Goal: Use online tool/utility: Utilize a website feature to perform a specific function

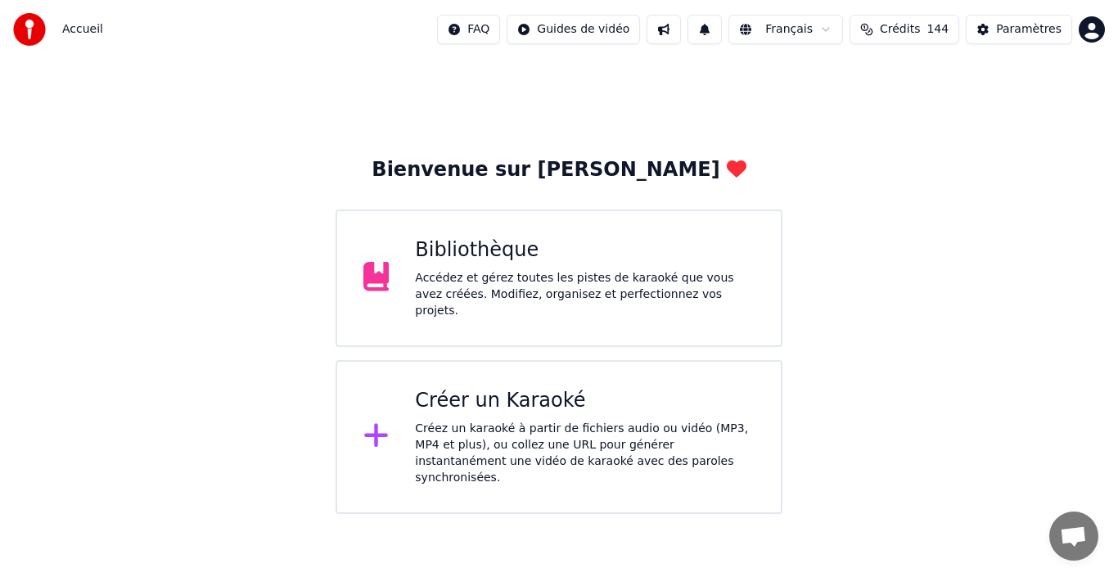
click at [651, 269] on div "Bibliothèque Accédez et gérez toutes les pistes de karaoké que vous avez créées…" at bounding box center [585, 278] width 340 height 82
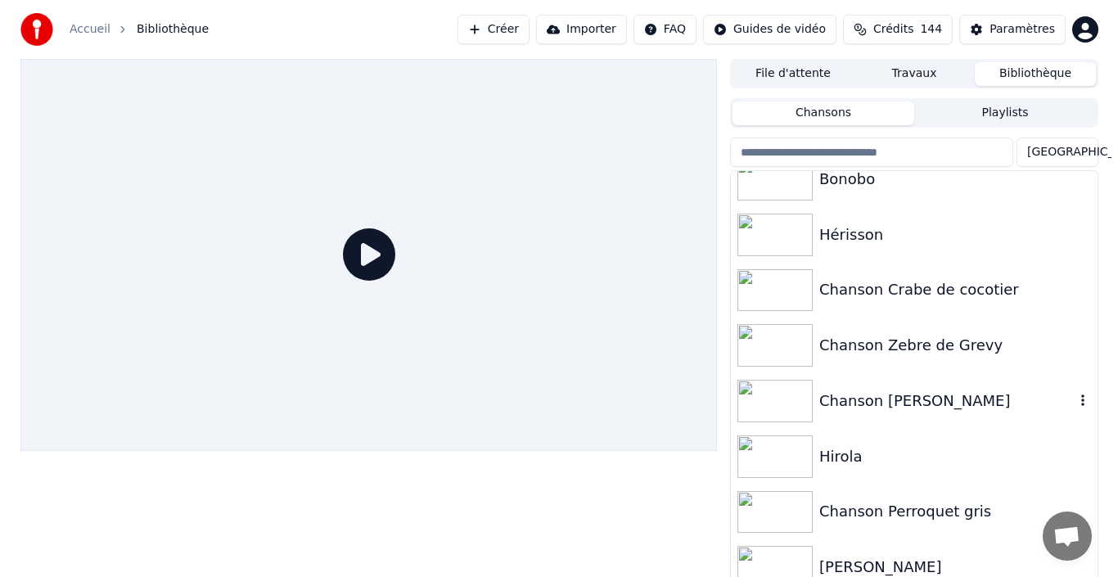
scroll to position [458, 0]
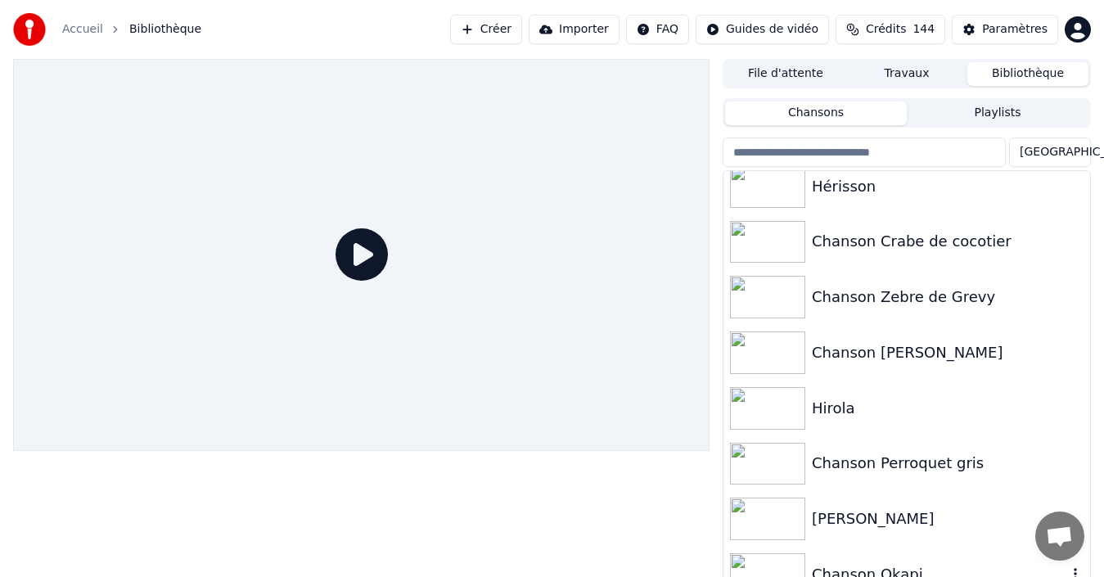
click at [888, 568] on div "Chanson Okapi" at bounding box center [939, 574] width 255 height 23
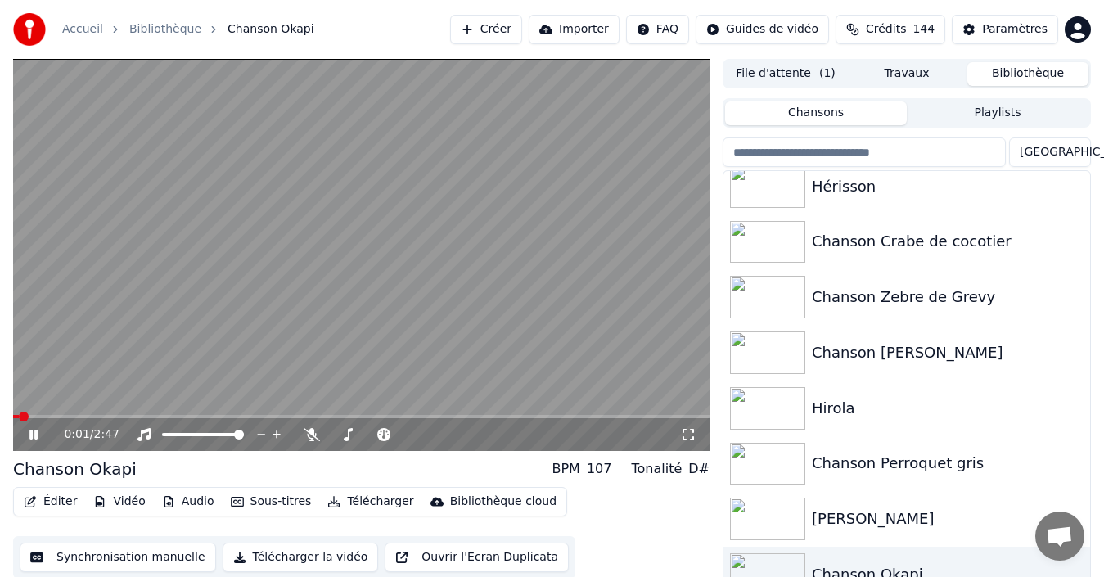
click at [38, 437] on icon at bounding box center [45, 434] width 38 height 13
click at [52, 503] on button "Éditer" at bounding box center [50, 501] width 66 height 23
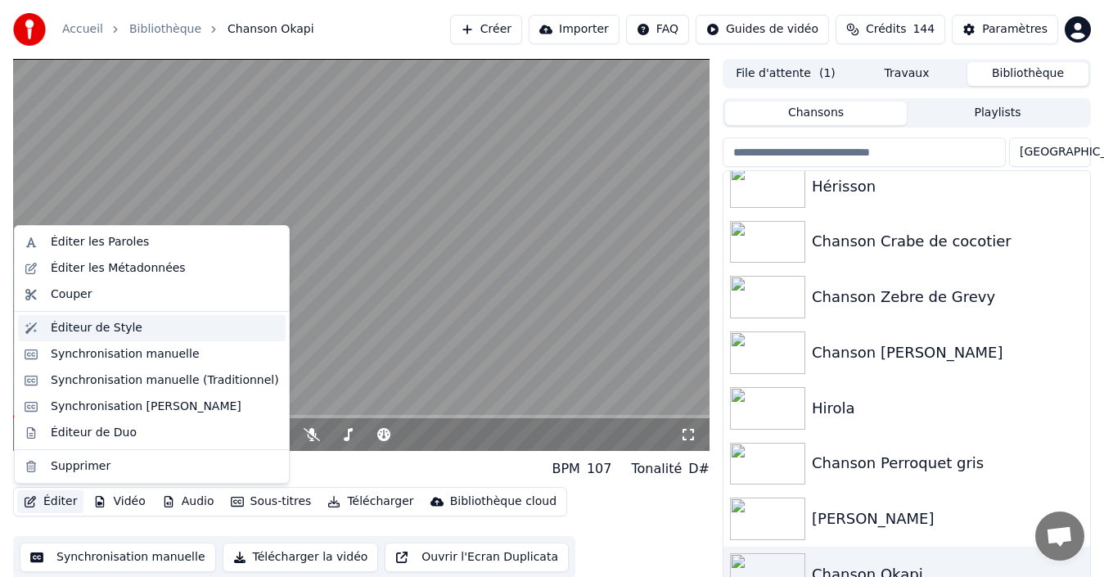
click at [100, 330] on div "Éditeur de Style" at bounding box center [97, 328] width 92 height 16
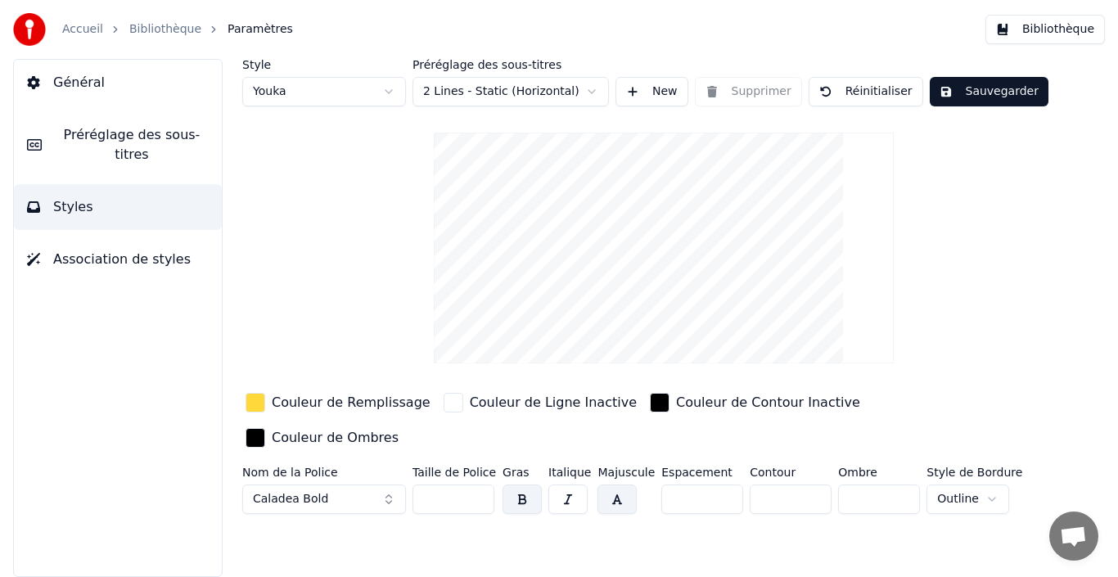
click at [77, 138] on span "Préréglage des sous-titres" at bounding box center [132, 144] width 154 height 39
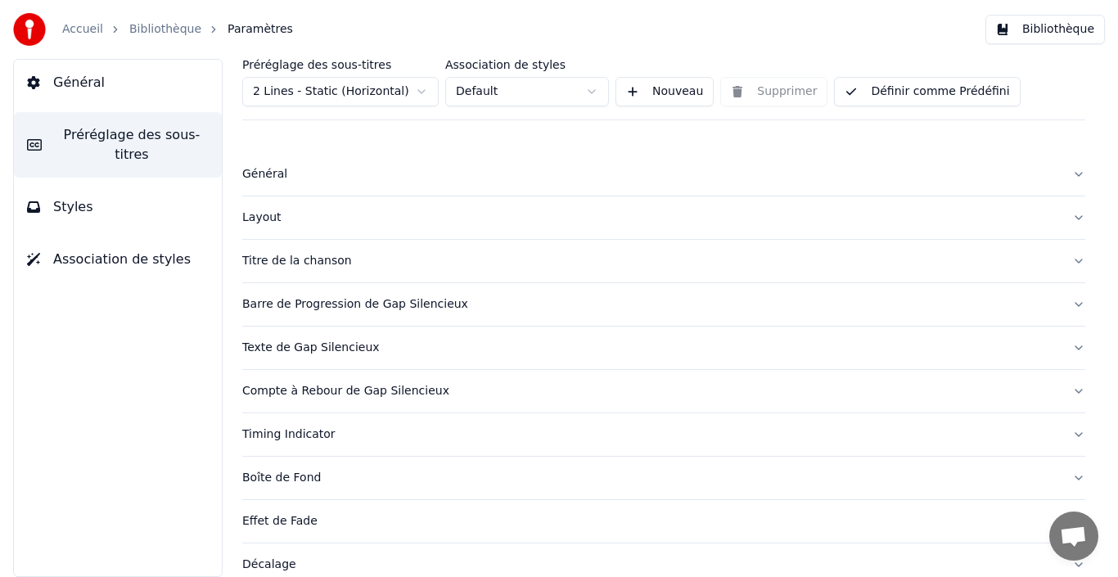
click at [377, 97] on html "Accueil Bibliothèque Paramètres Bibliothèque Général Préréglage des sous-titres…" at bounding box center [559, 288] width 1118 height 577
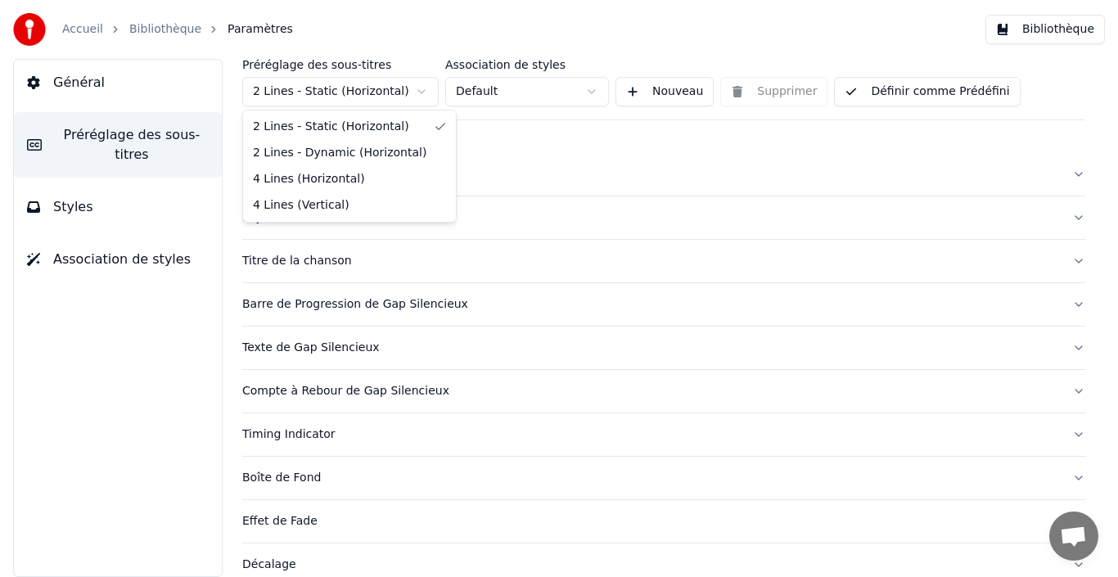
click at [377, 97] on html "Accueil Bibliothèque Paramètres Bibliothèque Général Préréglage des sous-titres…" at bounding box center [559, 288] width 1118 height 577
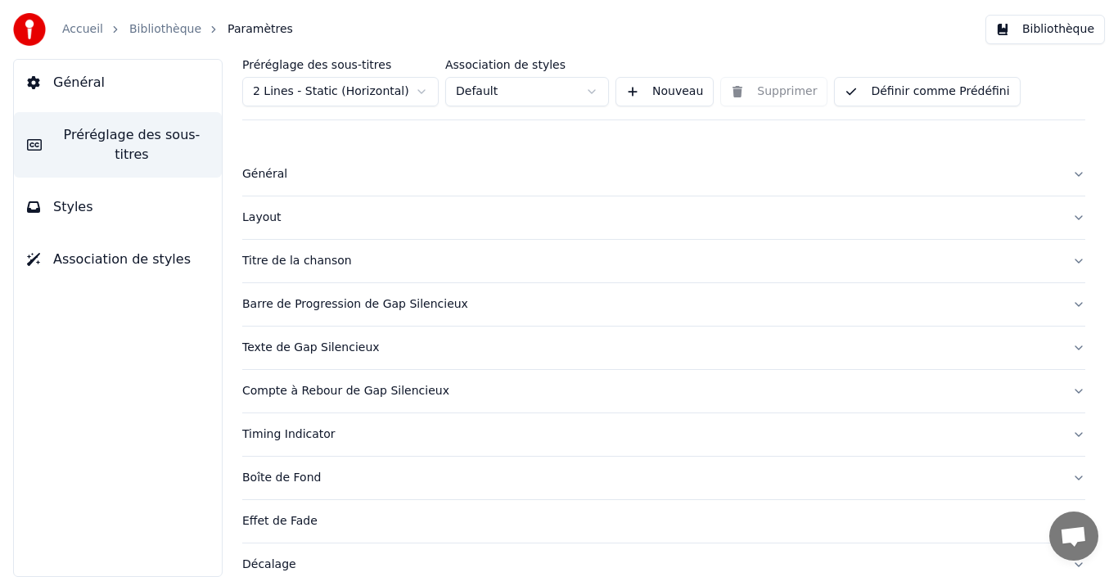
click at [291, 187] on button "Général" at bounding box center [663, 174] width 843 height 43
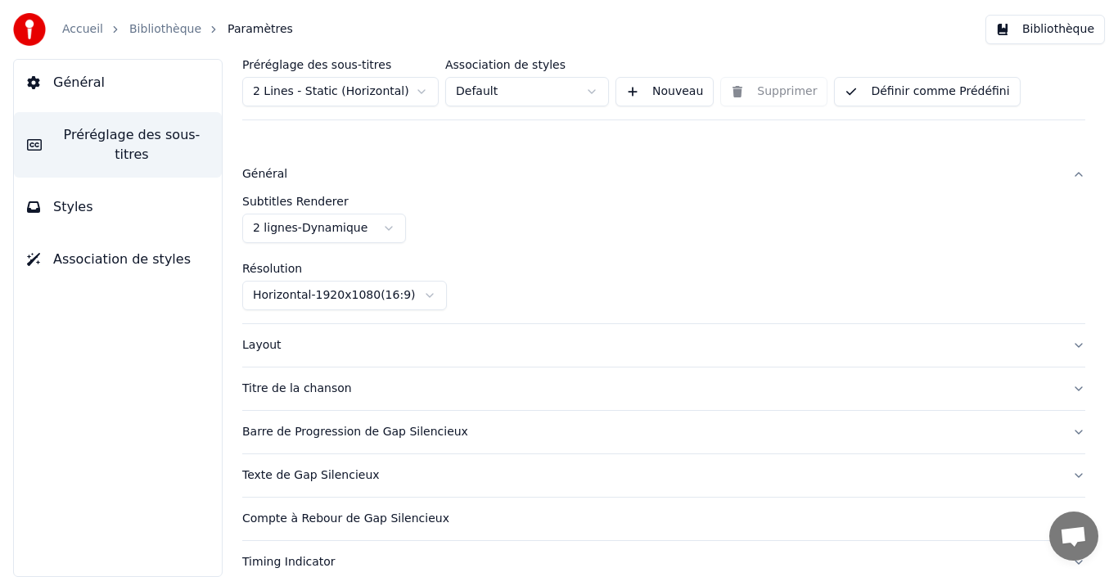
click at [317, 225] on html "Accueil Bibliothèque Paramètres Bibliothèque Général Préréglage des sous-titres…" at bounding box center [559, 288] width 1118 height 577
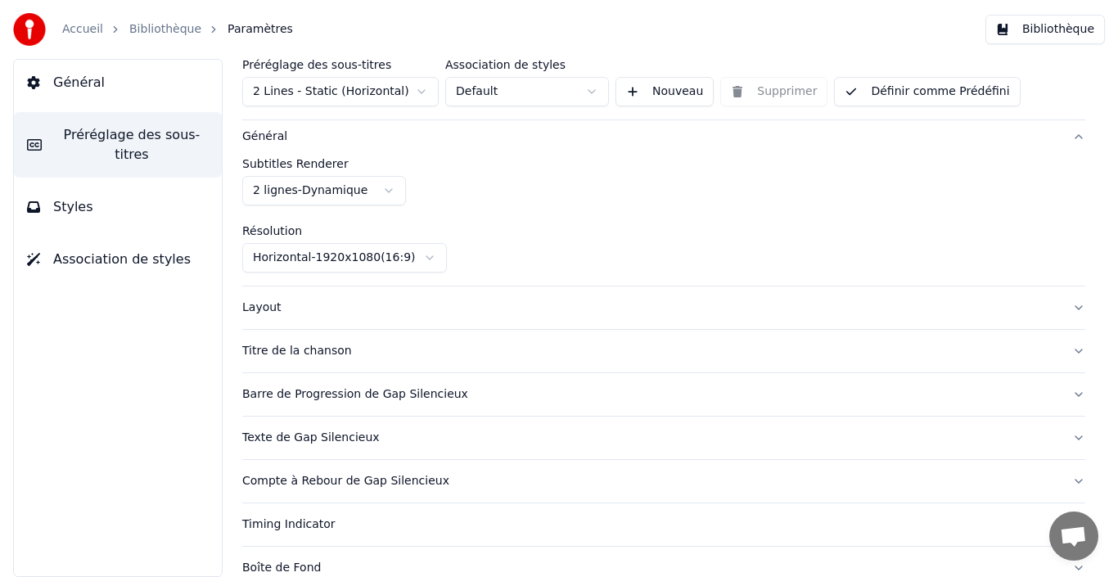
scroll to position [82, 0]
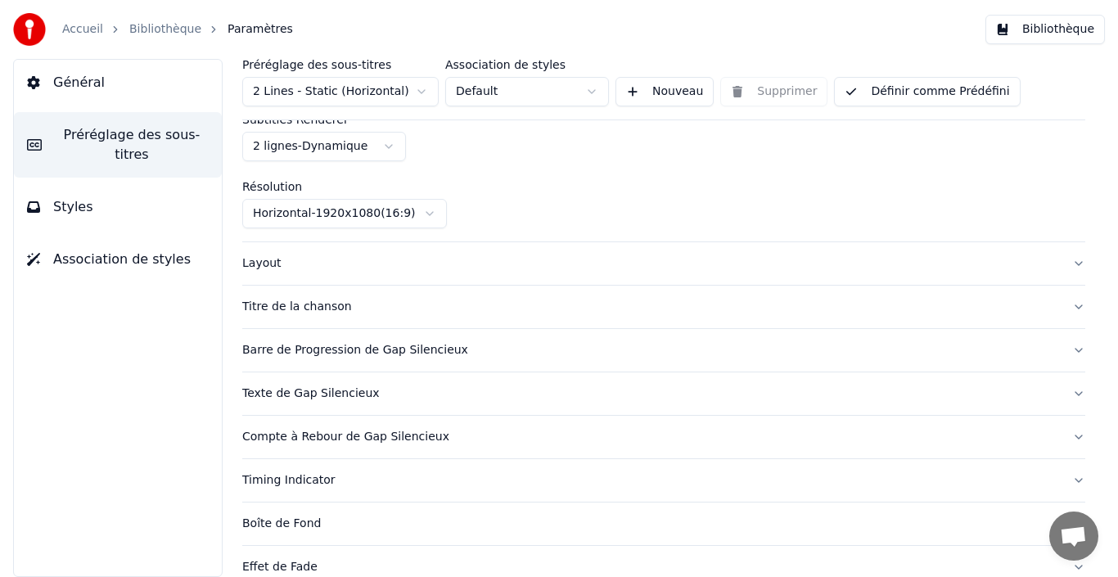
click at [364, 278] on button "Layout" at bounding box center [663, 263] width 843 height 43
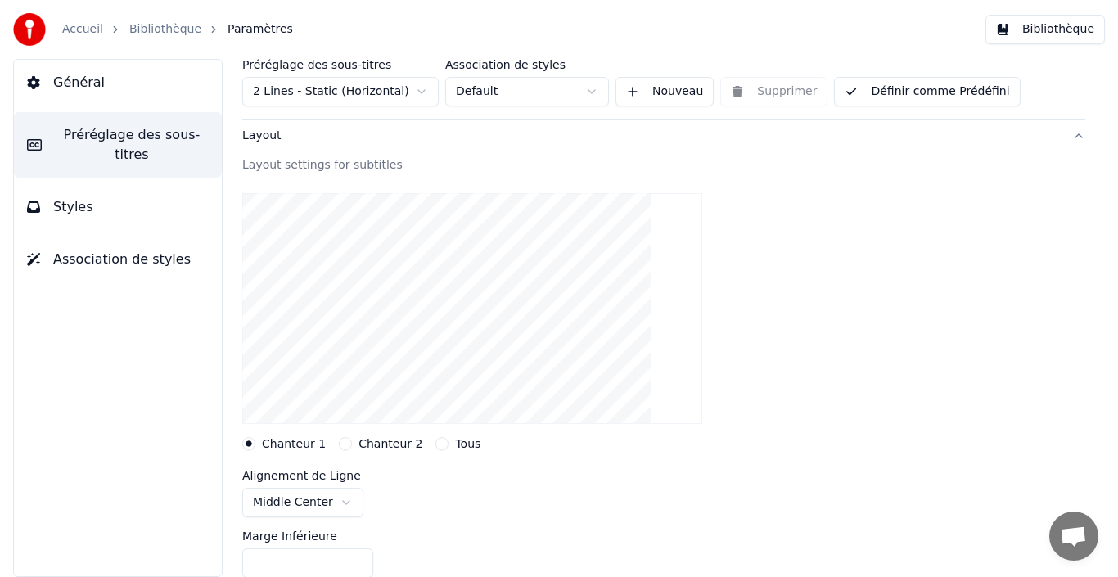
click at [339, 446] on button "Chanteur 2" at bounding box center [345, 443] width 13 height 13
click at [249, 447] on button "Chanteur 1" at bounding box center [248, 443] width 13 height 13
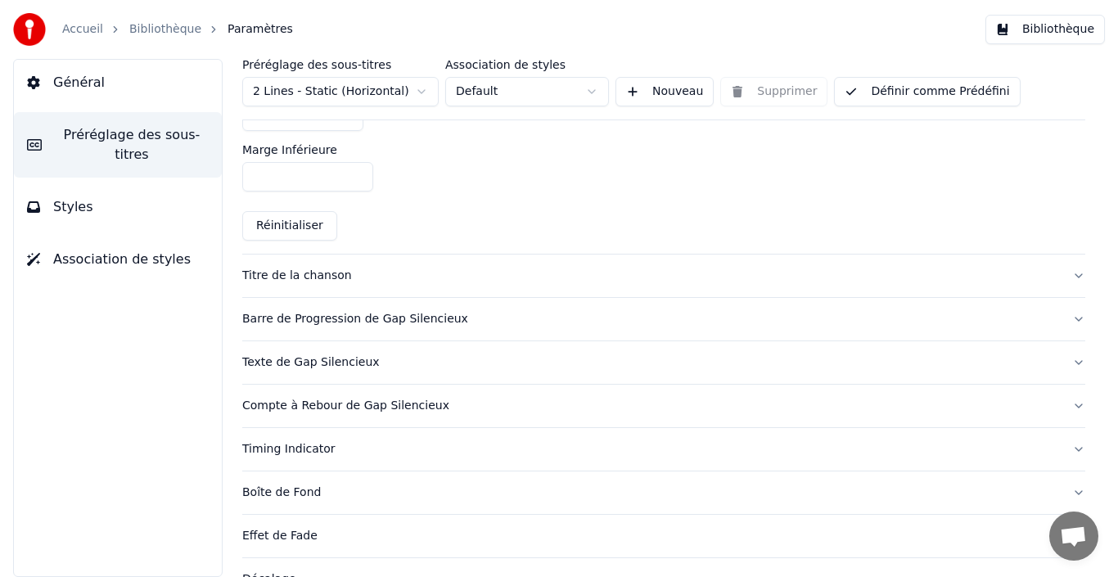
scroll to position [491, 0]
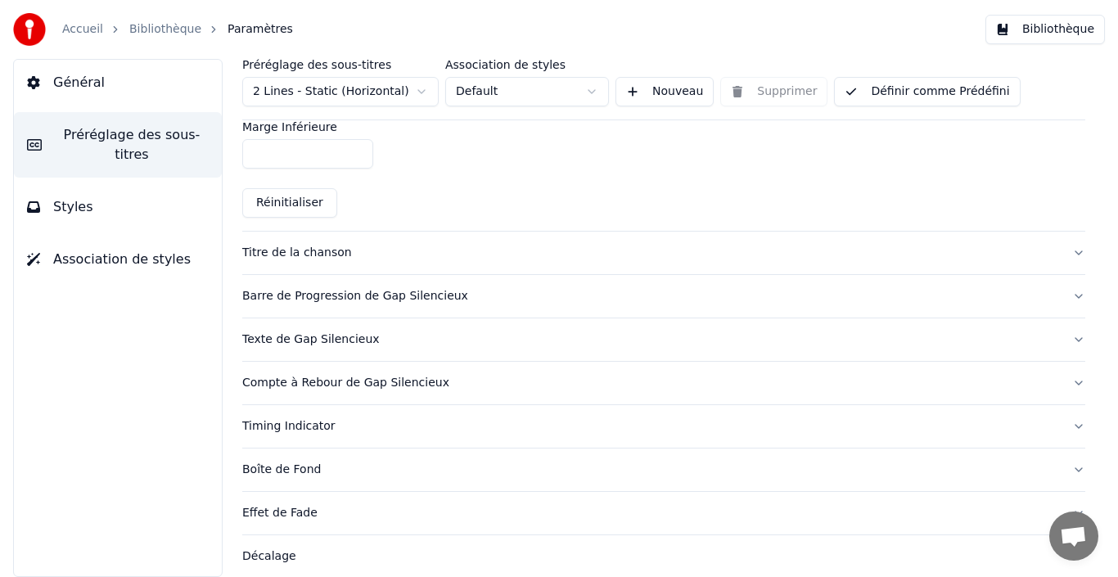
click at [599, 293] on div "Barre de Progression de Gap Silencieux" at bounding box center [650, 296] width 817 height 16
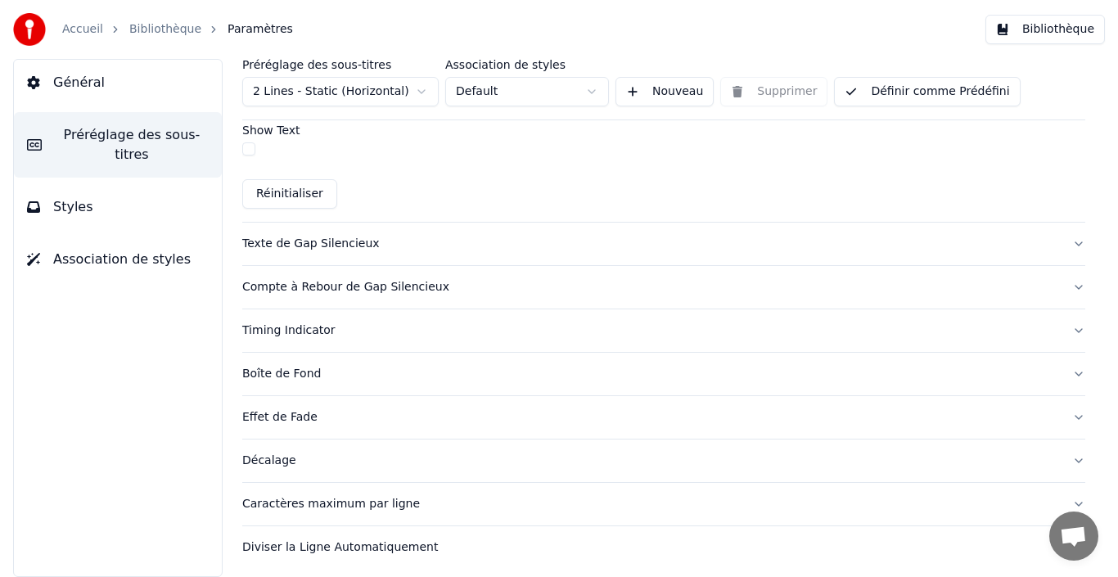
scroll to position [1076, 0]
click at [495, 241] on div "Texte de Gap Silencieux" at bounding box center [650, 241] width 817 height 16
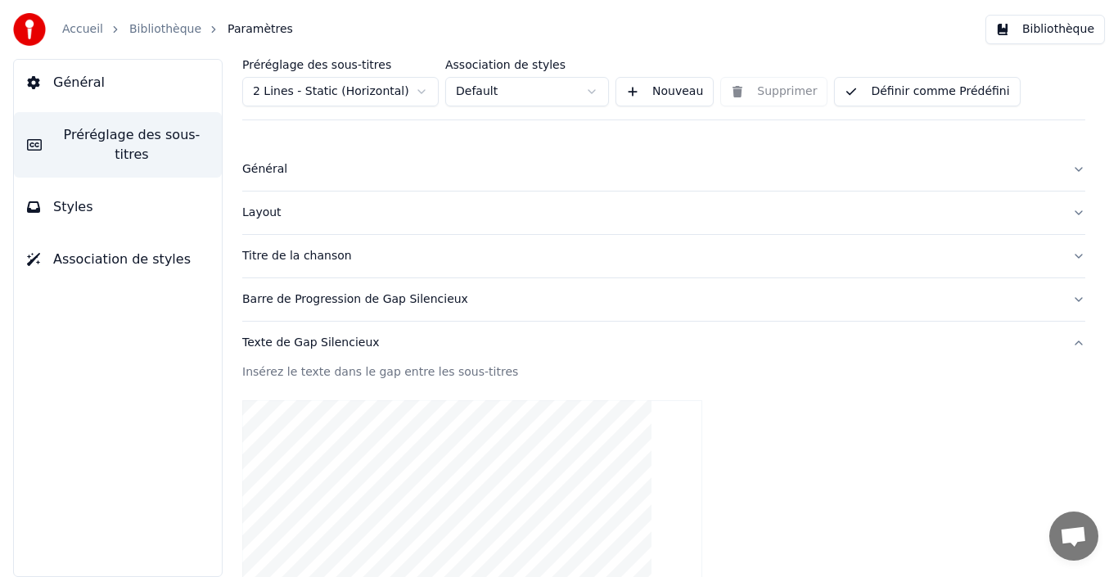
scroll to position [0, 0]
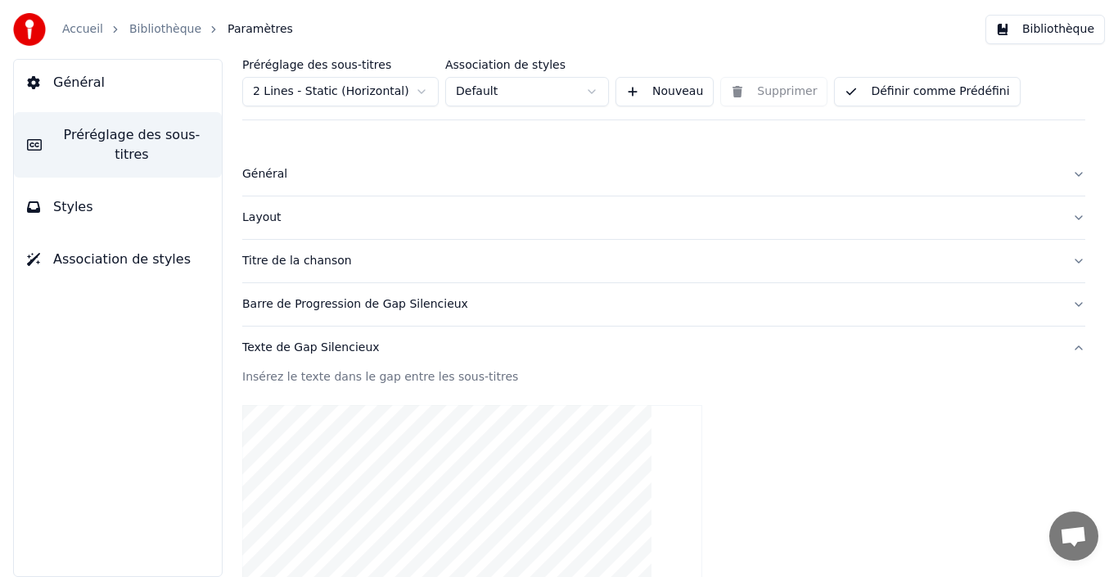
click at [520, 309] on div "Barre de Progression de Gap Silencieux" at bounding box center [650, 304] width 817 height 16
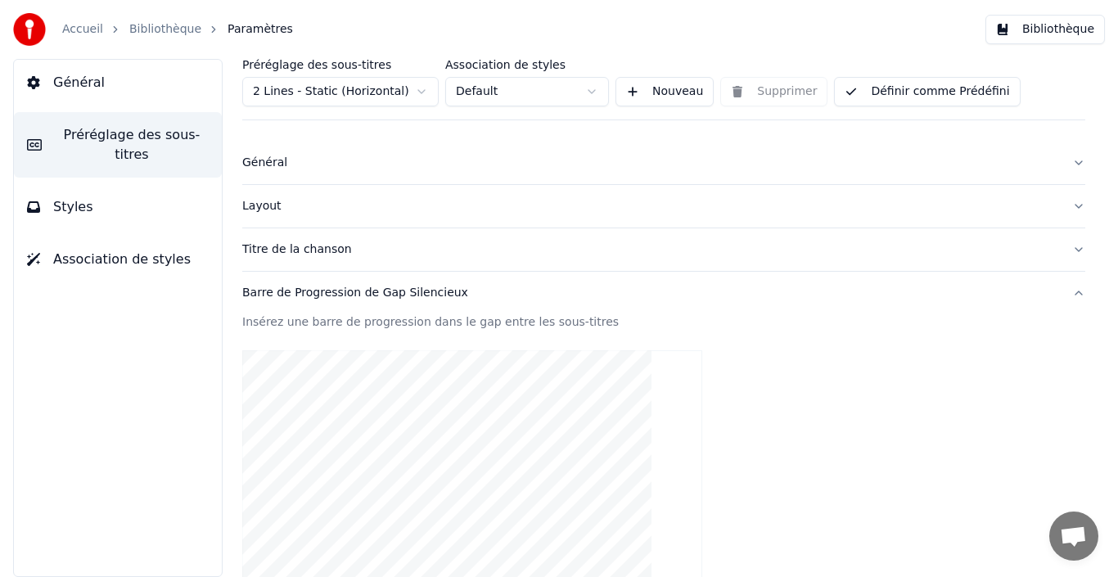
scroll to position [175, 0]
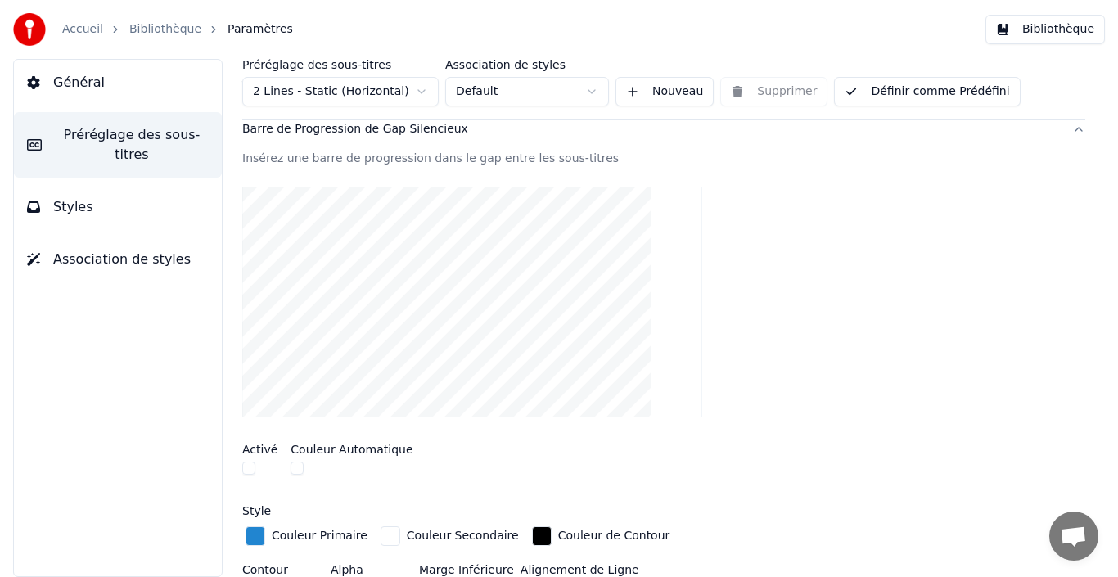
click at [246, 471] on button "button" at bounding box center [248, 468] width 13 height 13
click at [246, 472] on button "button" at bounding box center [248, 468] width 13 height 13
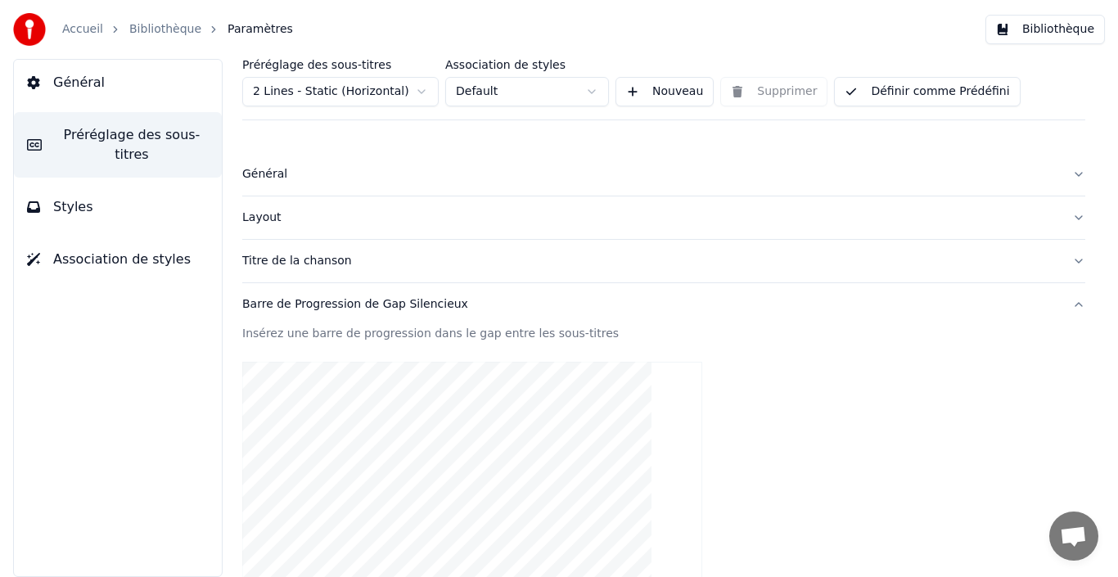
click at [106, 195] on button "Styles" at bounding box center [118, 207] width 208 height 46
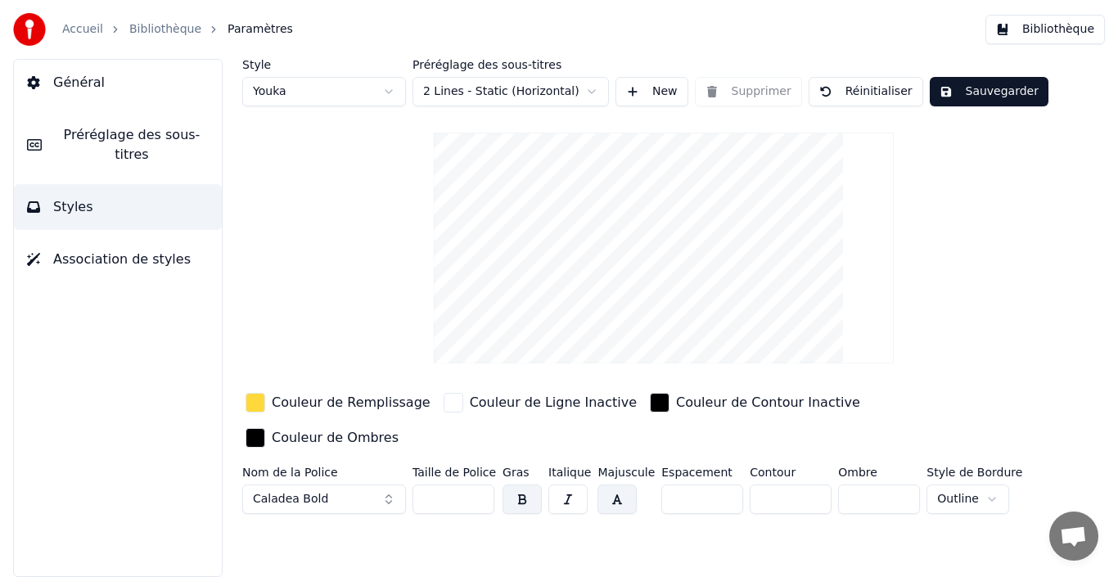
click at [103, 75] on button "Général" at bounding box center [118, 83] width 208 height 46
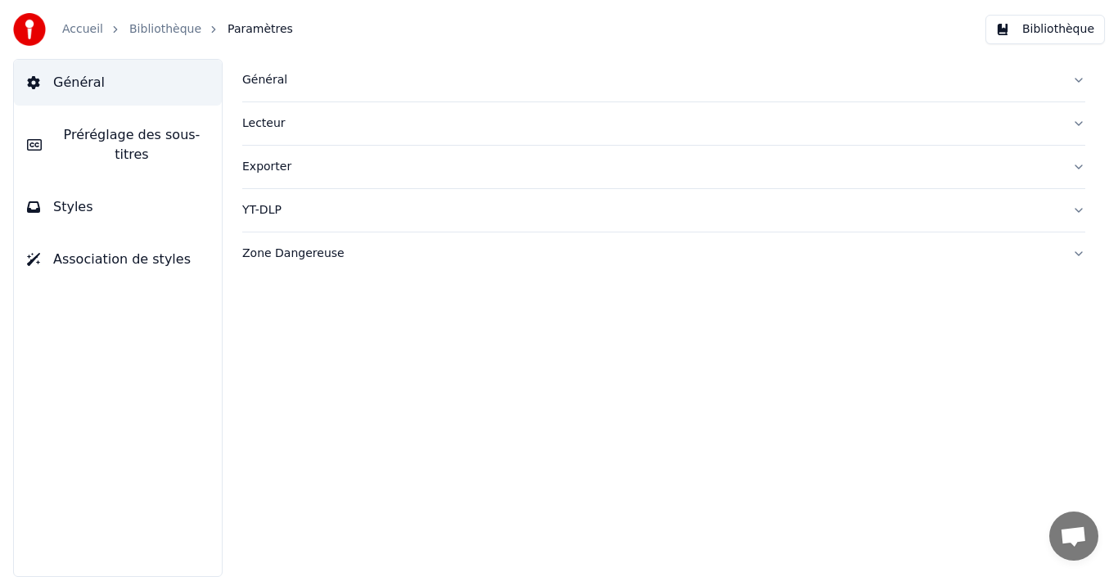
click at [115, 144] on span "Préréglage des sous-titres" at bounding box center [132, 144] width 154 height 39
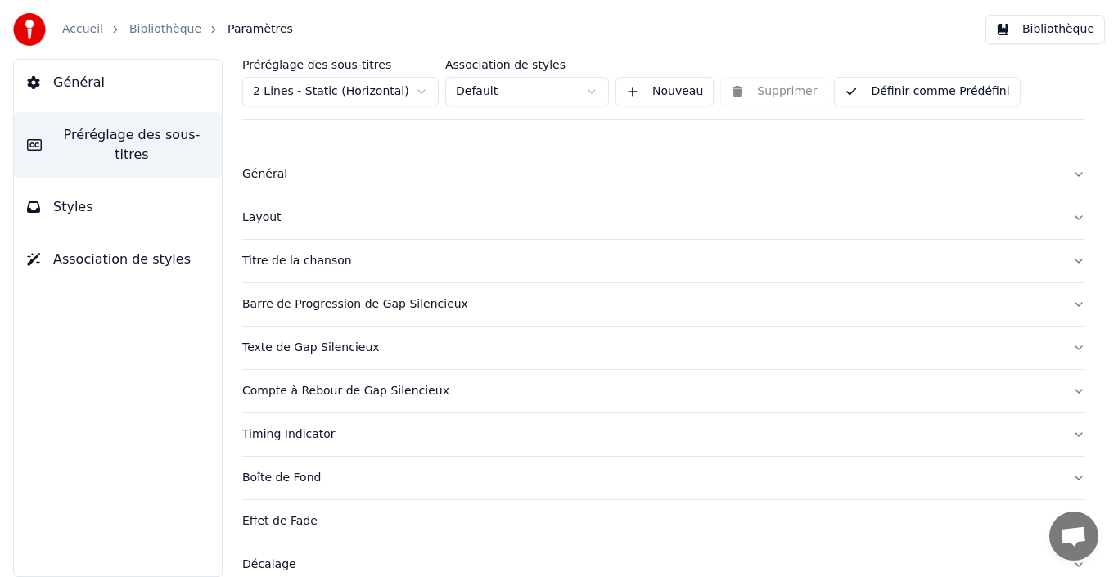
click at [553, 101] on html "Accueil Bibliothèque Paramètres Bibliothèque Général Préréglage des sous-titres…" at bounding box center [559, 288] width 1118 height 577
click at [409, 94] on html "Accueil Bibliothèque Paramètres Bibliothèque Général Préréglage des sous-titres…" at bounding box center [559, 288] width 1118 height 577
click at [410, 94] on html "Accueil Bibliothèque Paramètres Bibliothèque Général Préréglage des sous-titres…" at bounding box center [559, 288] width 1118 height 577
click at [305, 174] on div "Général" at bounding box center [650, 174] width 817 height 16
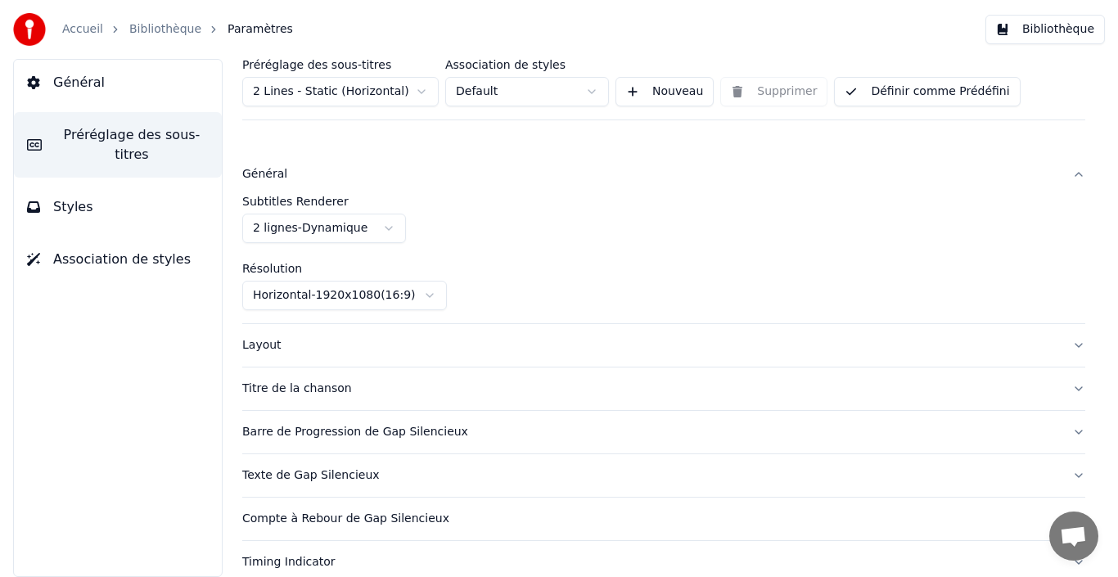
click at [350, 233] on html "Accueil Bibliothèque Paramètres Bibliothèque Général Préréglage des sous-titres…" at bounding box center [559, 288] width 1118 height 577
click at [415, 341] on div "Layout" at bounding box center [650, 345] width 817 height 16
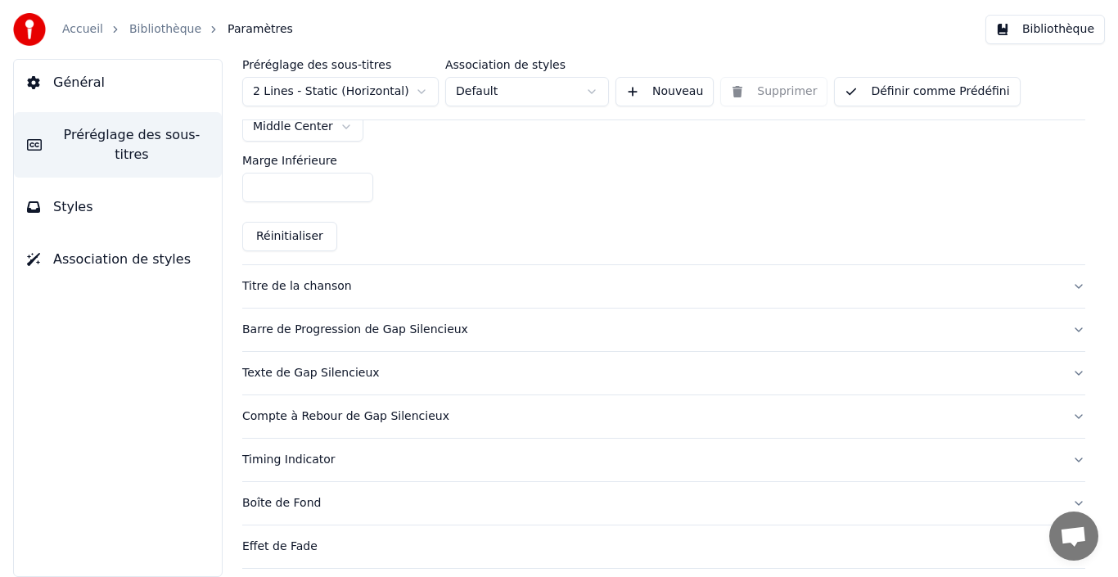
scroll to position [491, 0]
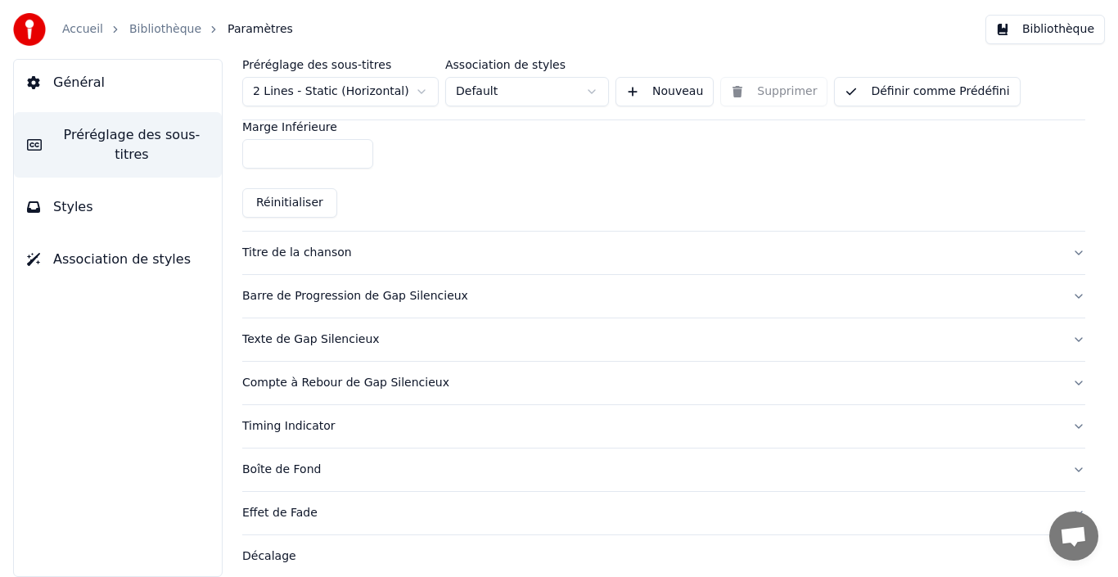
click at [473, 255] on div "Titre de la chanson" at bounding box center [650, 253] width 817 height 16
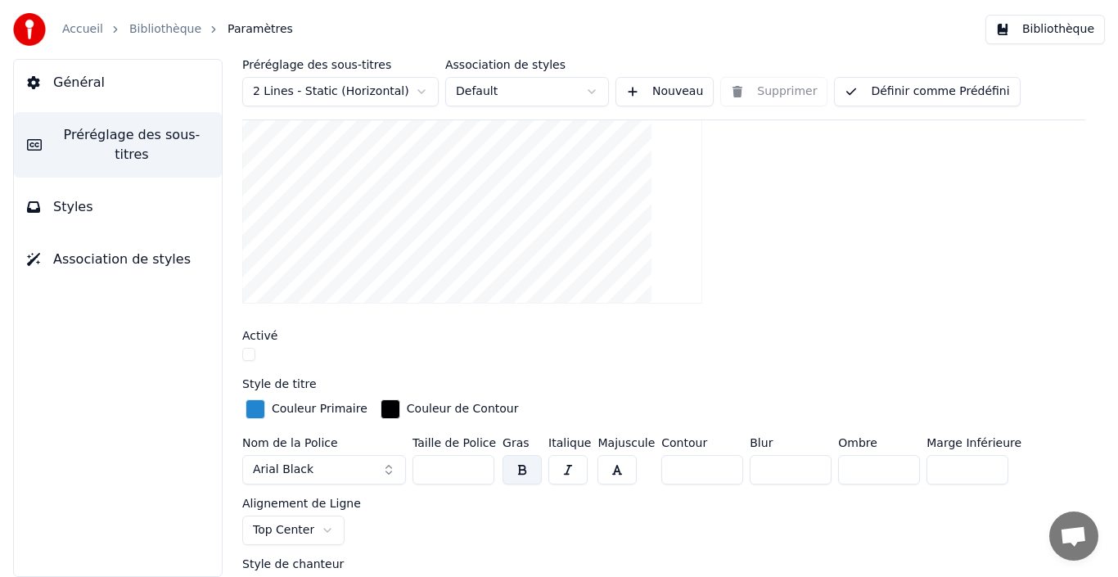
scroll to position [164, 0]
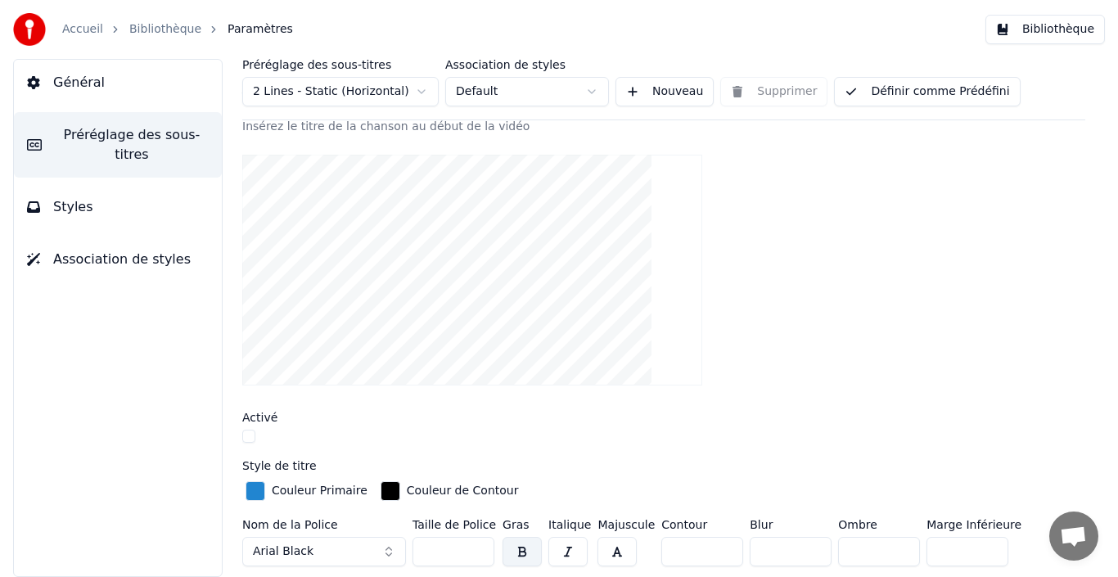
click at [249, 437] on button "button" at bounding box center [248, 436] width 13 height 13
click at [244, 437] on button "button" at bounding box center [248, 436] width 13 height 13
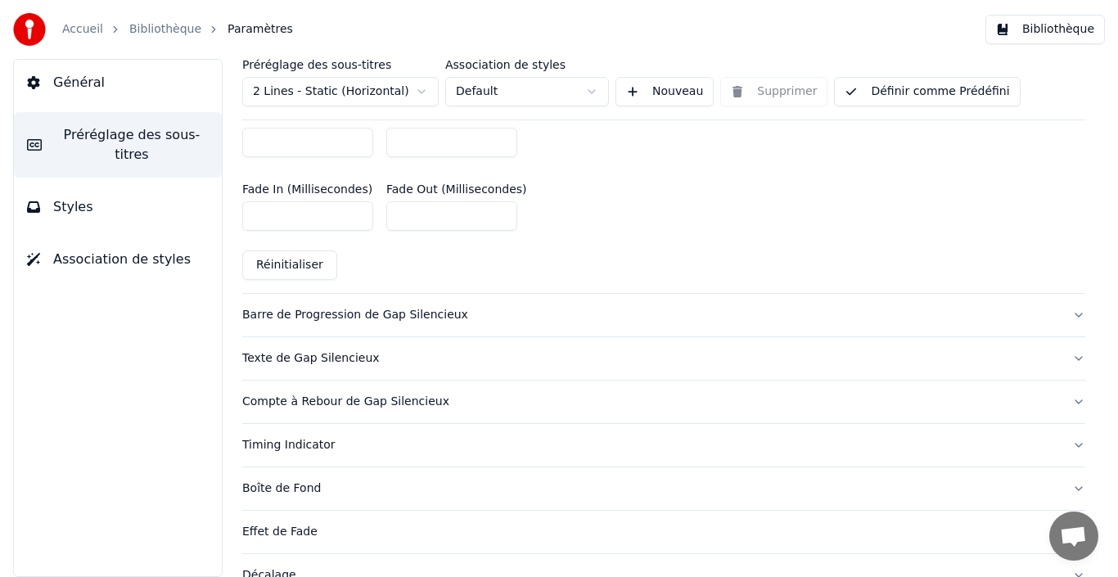
scroll to position [1005, 0]
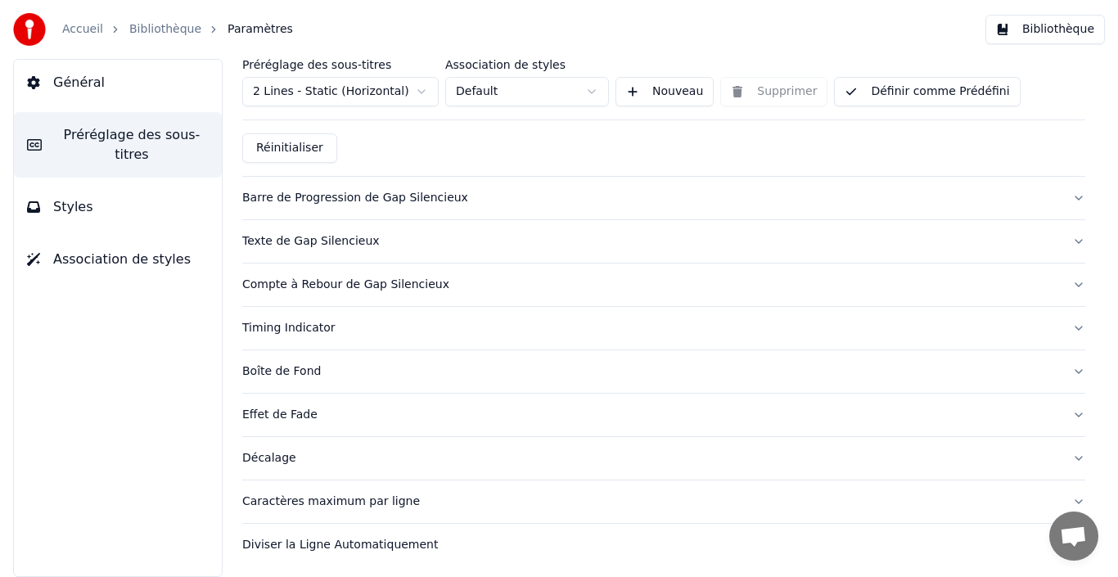
click at [94, 192] on button "Styles" at bounding box center [118, 207] width 208 height 46
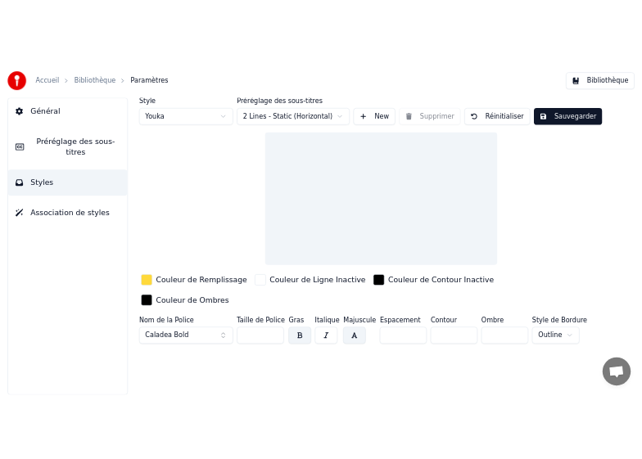
scroll to position [0, 0]
